Goal: Task Accomplishment & Management: Complete application form

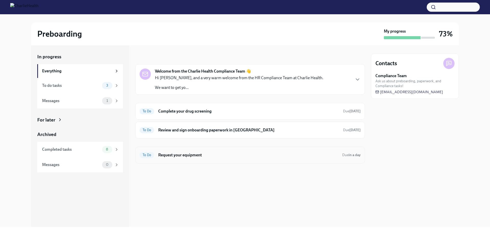
click at [180, 158] on h6 "Request your equipment" at bounding box center [248, 156] width 180 height 6
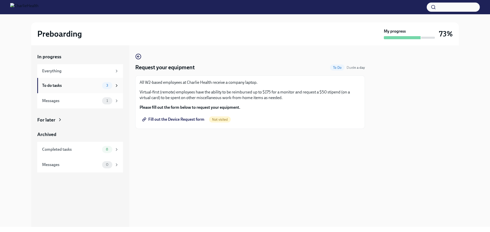
click at [69, 84] on div "To do tasks" at bounding box center [71, 86] width 58 height 6
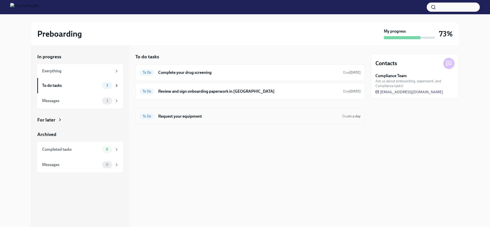
click at [194, 117] on h6 "Request your equipment" at bounding box center [248, 117] width 180 height 6
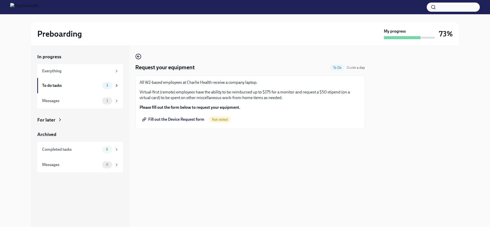
click at [187, 121] on span "Fill out the Device Request form" at bounding box center [173, 119] width 61 height 5
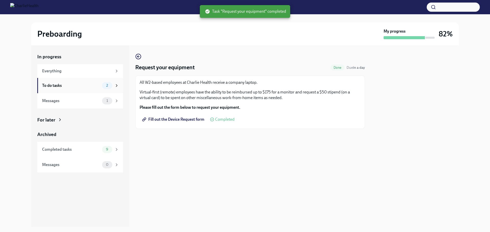
click at [68, 83] on div "To do tasks" at bounding box center [71, 86] width 58 height 6
